Goal: Entertainment & Leisure: Consume media (video, audio)

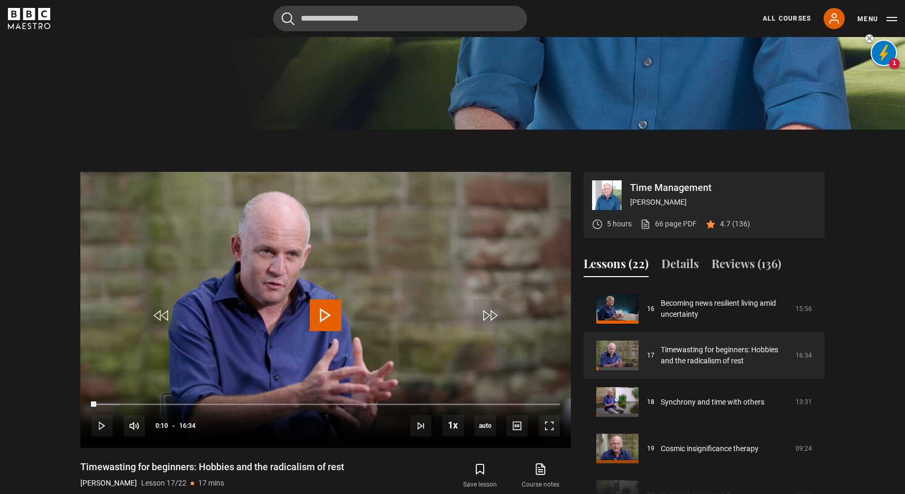
scroll to position [450, 0]
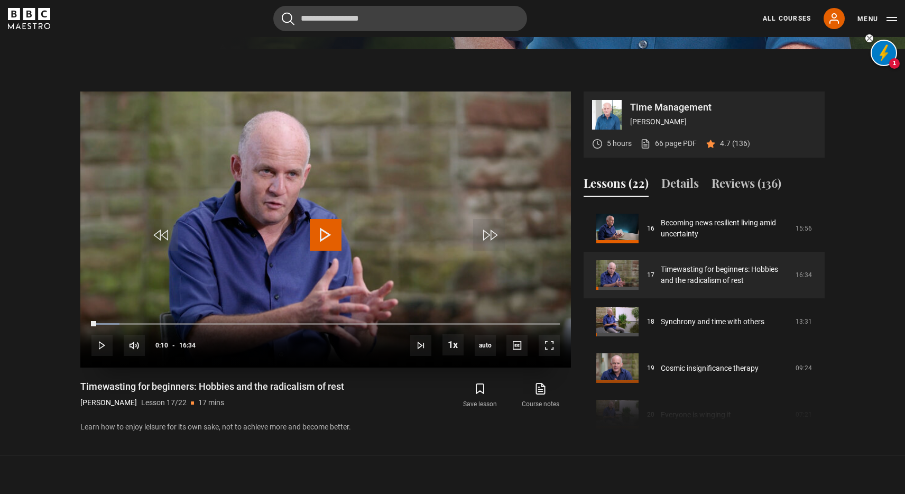
click at [327, 234] on span "Video Player" at bounding box center [326, 235] width 32 height 32
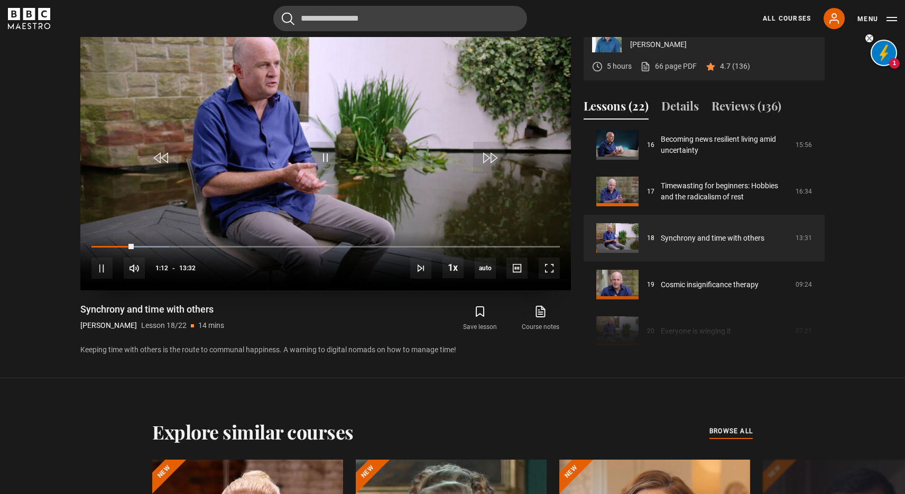
scroll to position [569, 0]
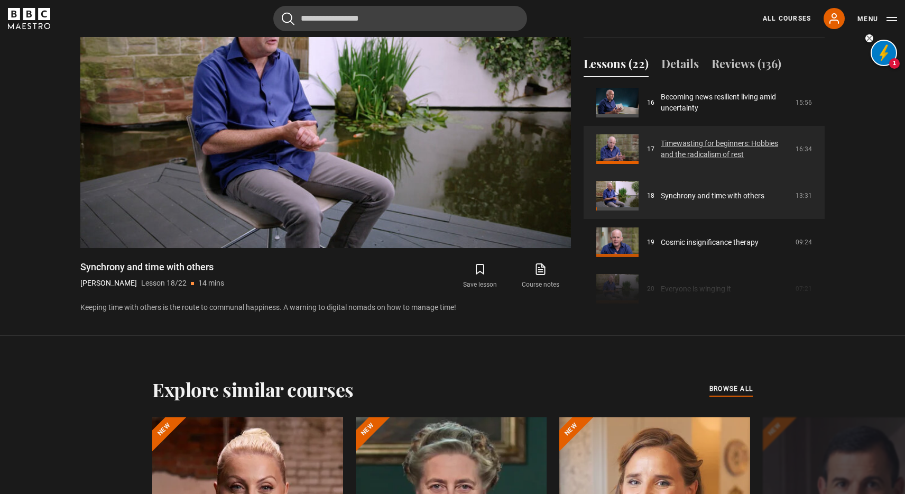
click at [705, 147] on link "Timewasting for beginners: Hobbies and the radicalism of rest" at bounding box center [725, 149] width 128 height 22
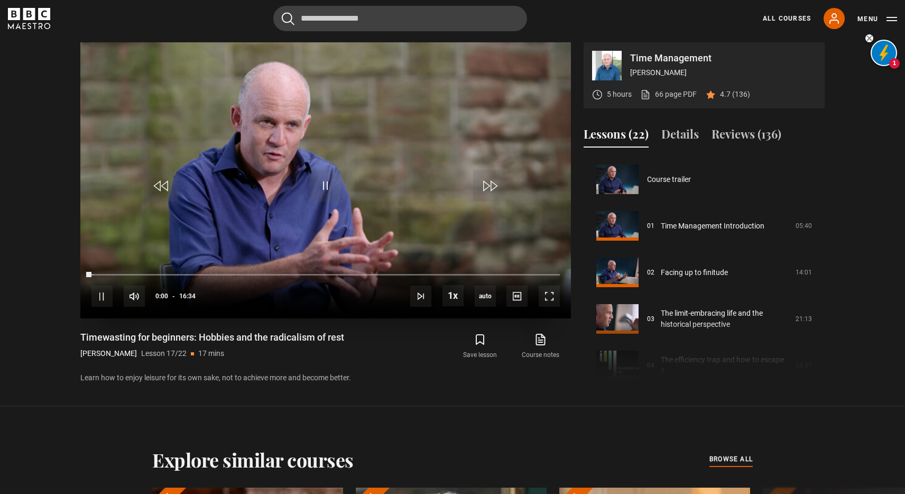
scroll to position [744, 0]
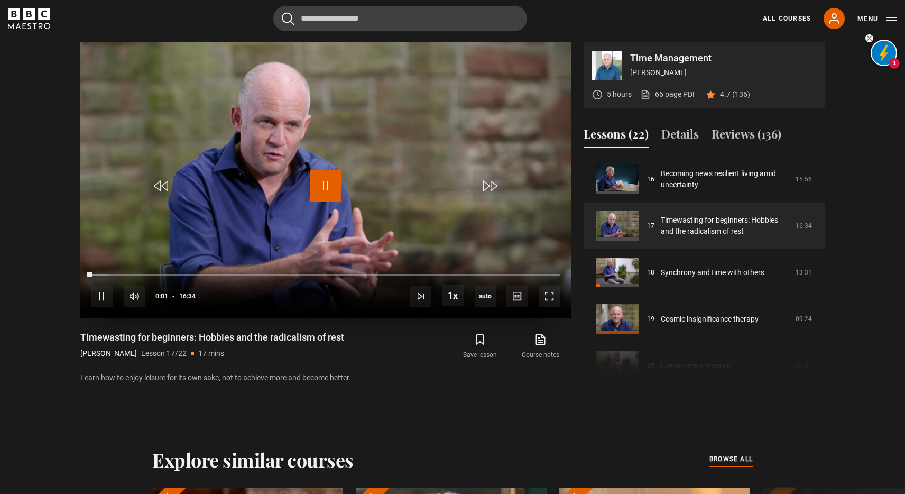
click at [325, 190] on span "Video Player" at bounding box center [326, 186] width 32 height 32
